Goal: Navigation & Orientation: Find specific page/section

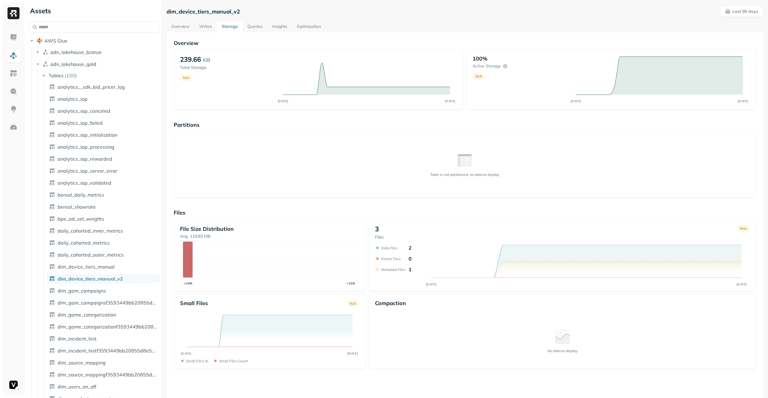
scroll to position [80, 0]
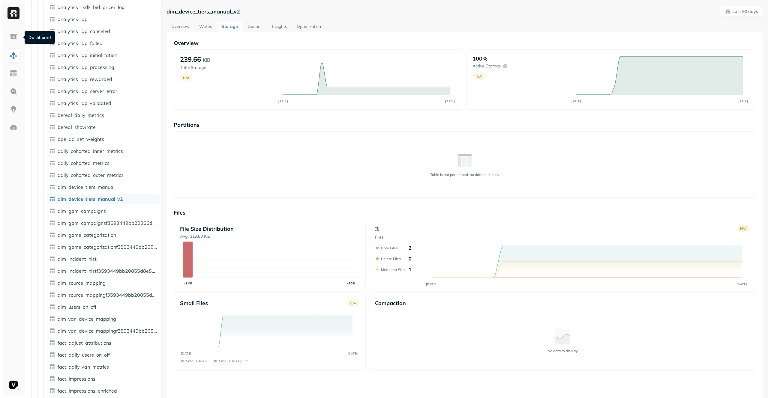
click at [202, 124] on p "Partitions" at bounding box center [465, 124] width 582 height 7
click at [415, 42] on p "Overview" at bounding box center [465, 43] width 582 height 7
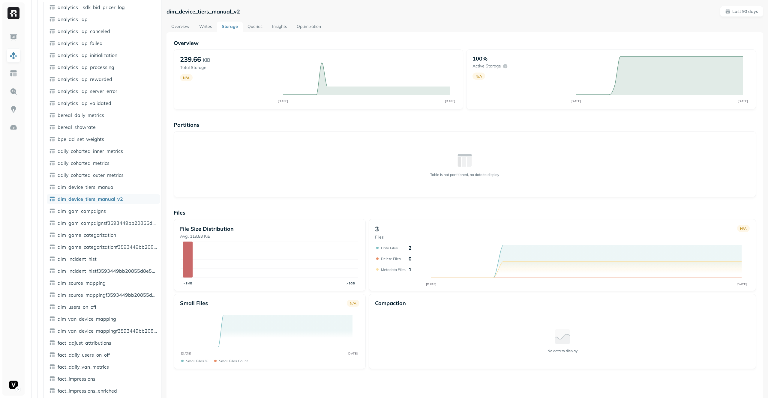
click at [415, 40] on p "Overview" at bounding box center [465, 43] width 582 height 7
click at [262, 28] on link "Queries" at bounding box center [255, 27] width 25 height 11
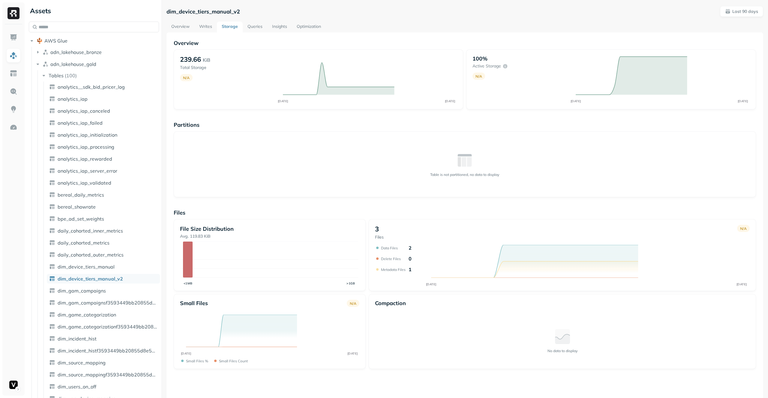
scroll to position [80, 0]
